Goal: Ask a question

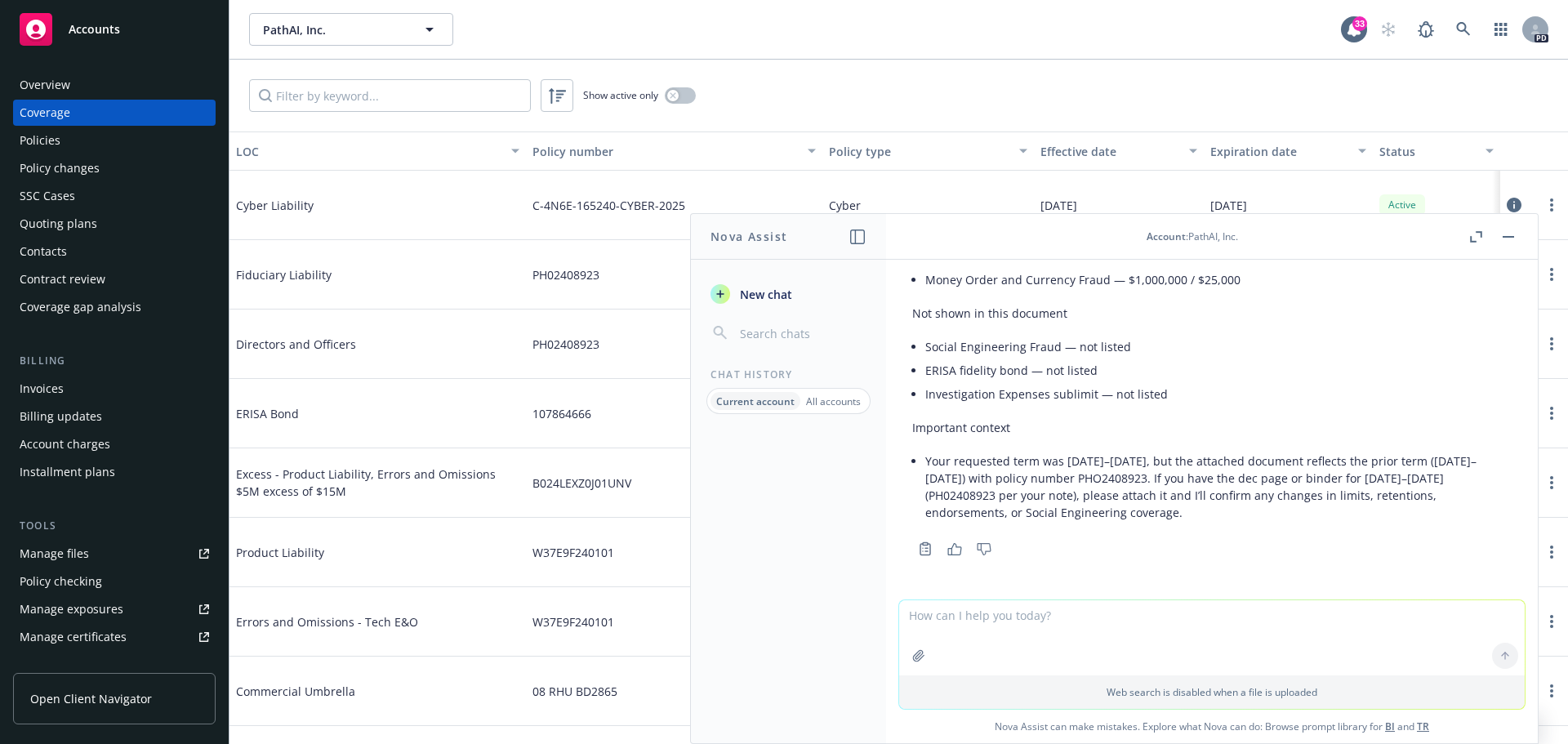
scroll to position [3630, 0]
click at [1011, 625] on textarea at bounding box center [1212, 637] width 626 height 75
type textarea "Are there any exclusions related to the crime coverage in this policy?"
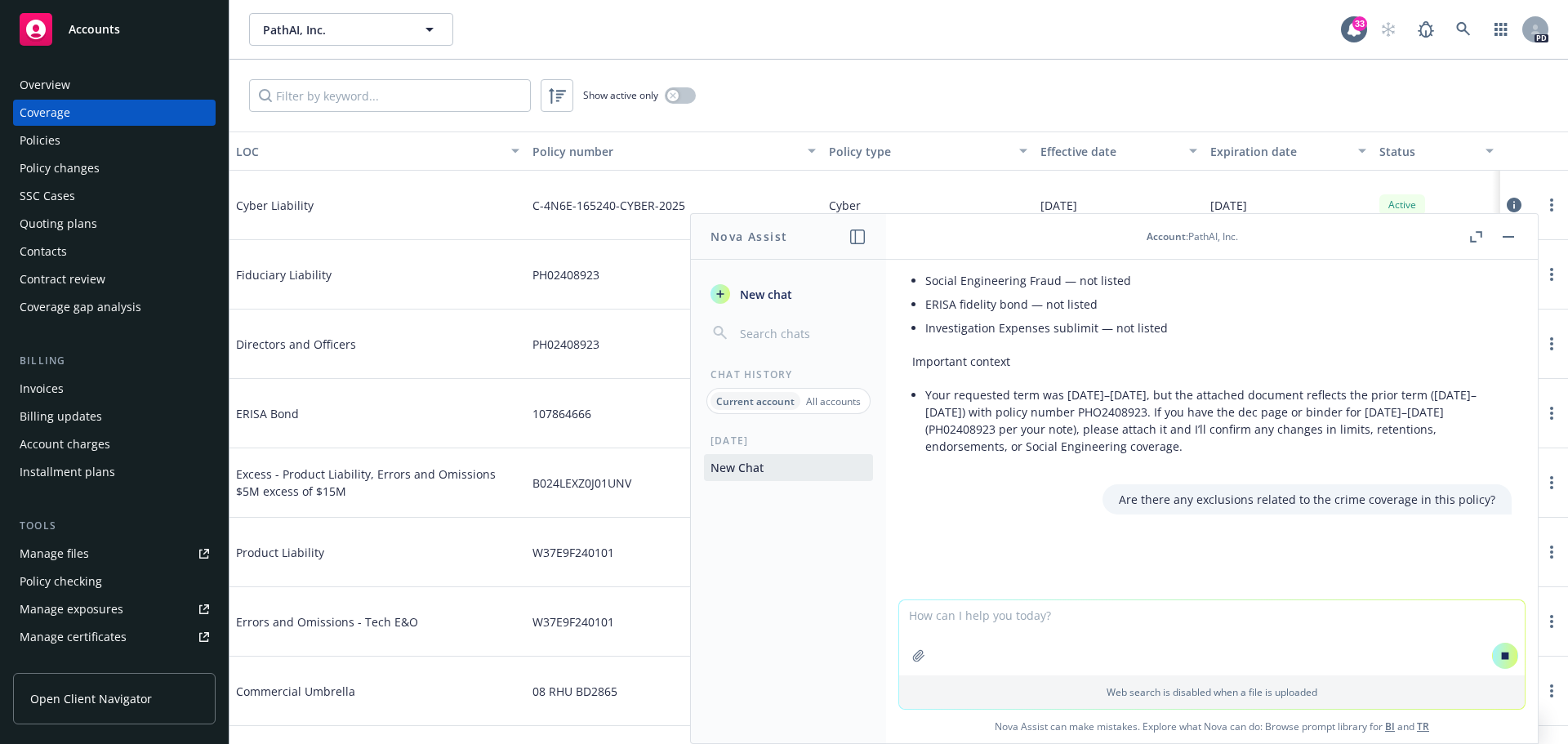
scroll to position [3501, 0]
